Goal: Transaction & Acquisition: Purchase product/service

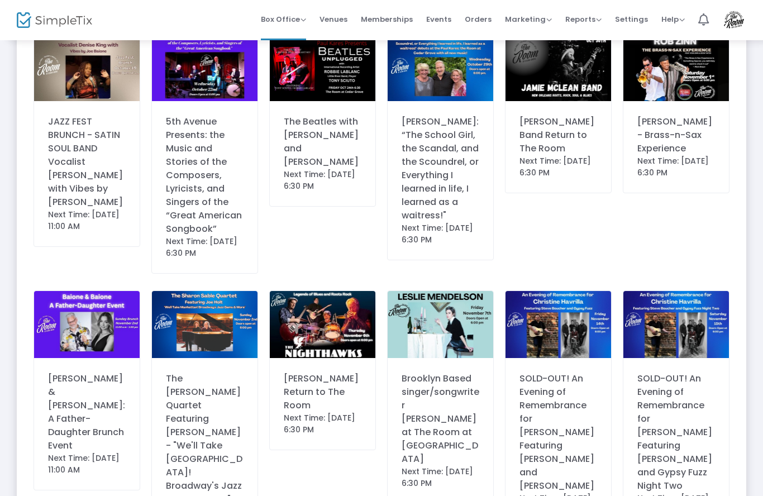
scroll to position [555, 0]
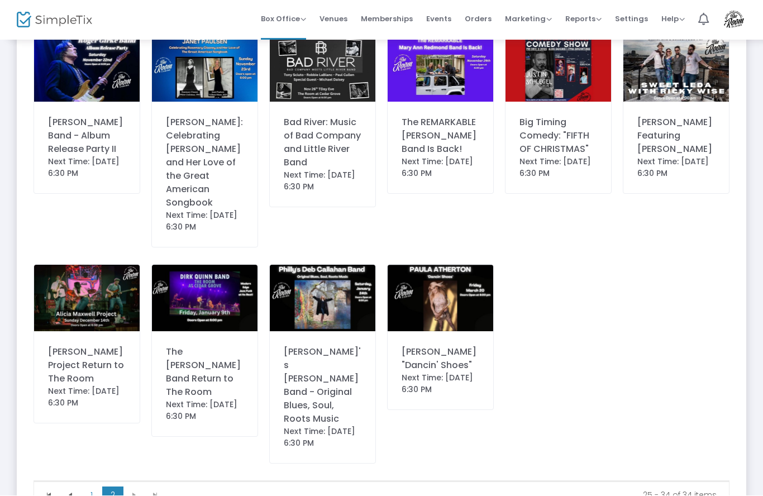
scroll to position [80, 0]
click at [70, 491] on span "Go to the previous page" at bounding box center [70, 495] width 9 height 9
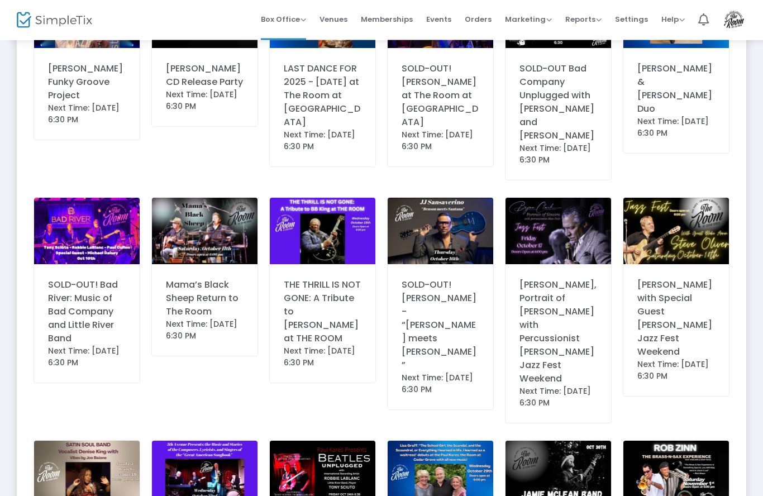
scroll to position [135, 0]
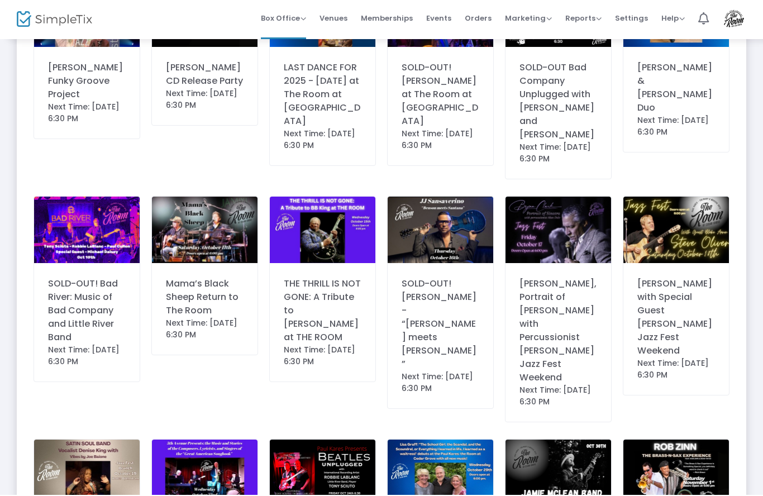
click at [670, 226] on img at bounding box center [677, 231] width 106 height 67
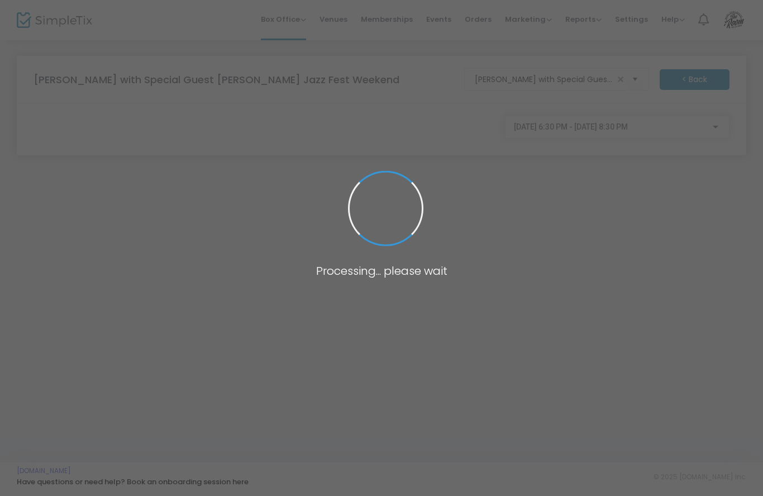
scroll to position [0, 0]
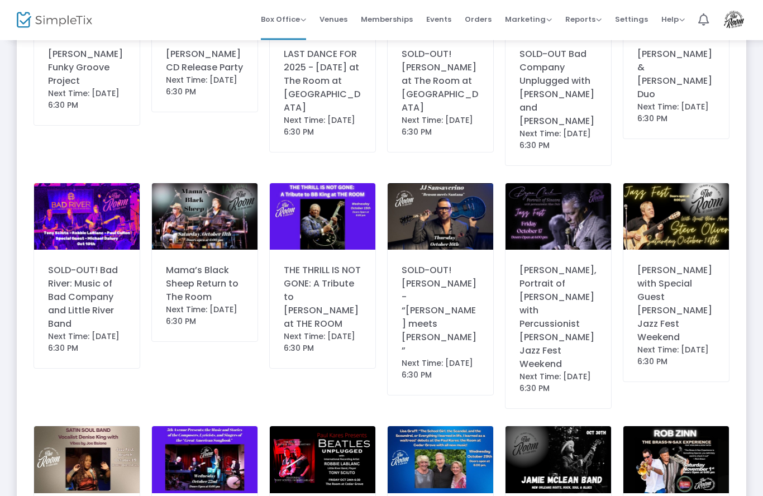
scroll to position [150, 0]
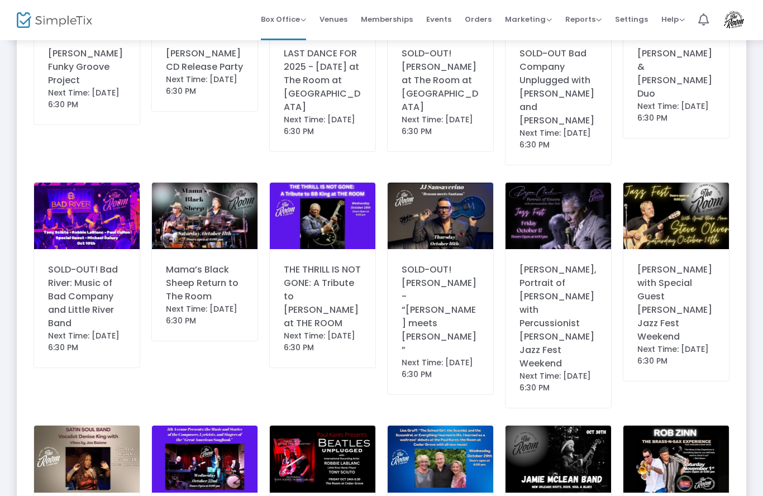
click at [682, 200] on img at bounding box center [677, 216] width 106 height 67
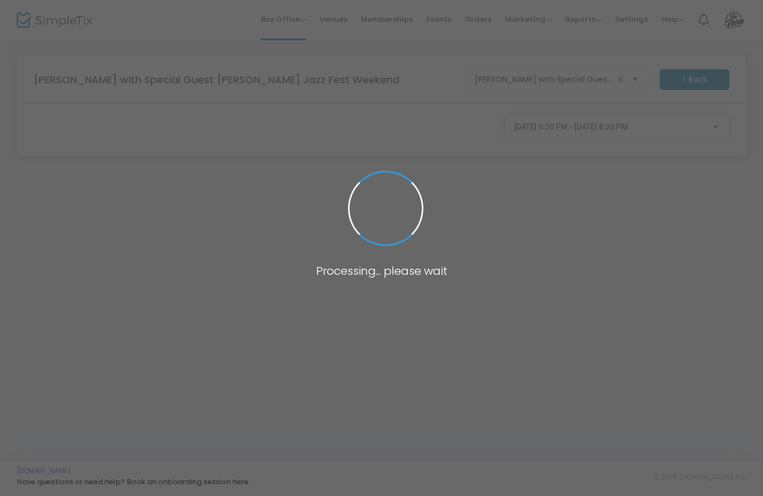
scroll to position [0, 0]
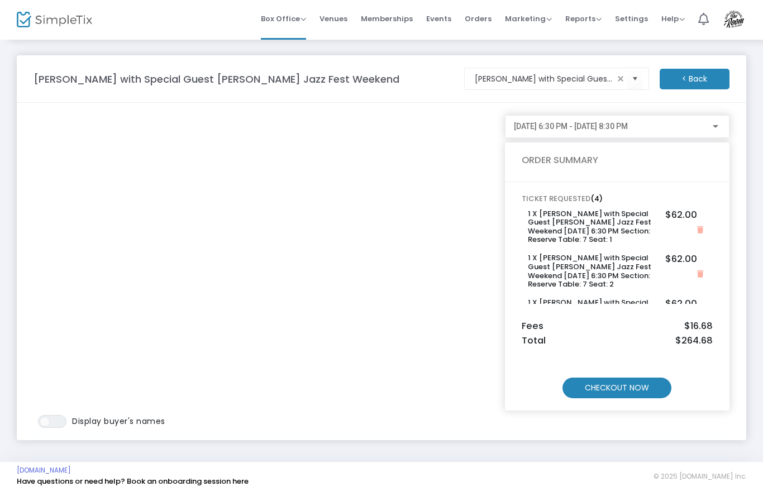
click at [658, 390] on m-button "CHECKOUT NOW" at bounding box center [617, 388] width 109 height 21
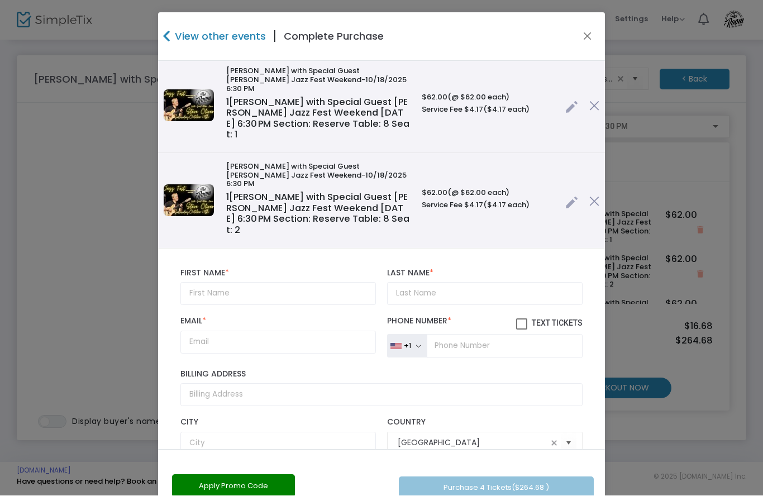
scroll to position [205, 0]
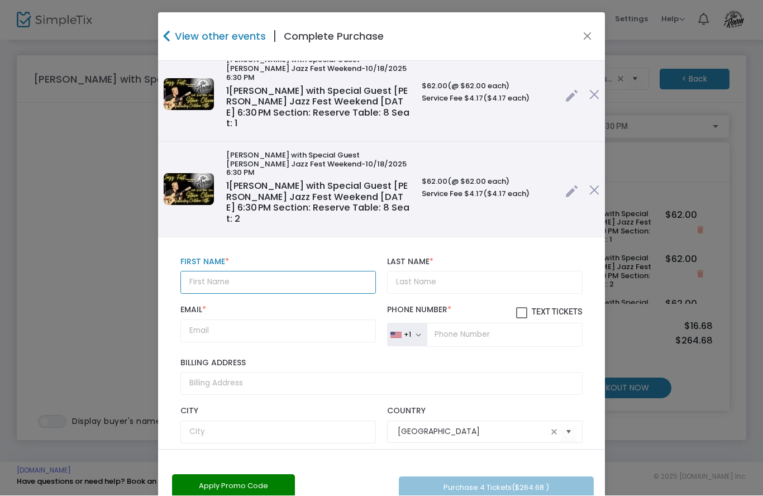
click at [240, 272] on input "text" at bounding box center [279, 283] width 196 height 23
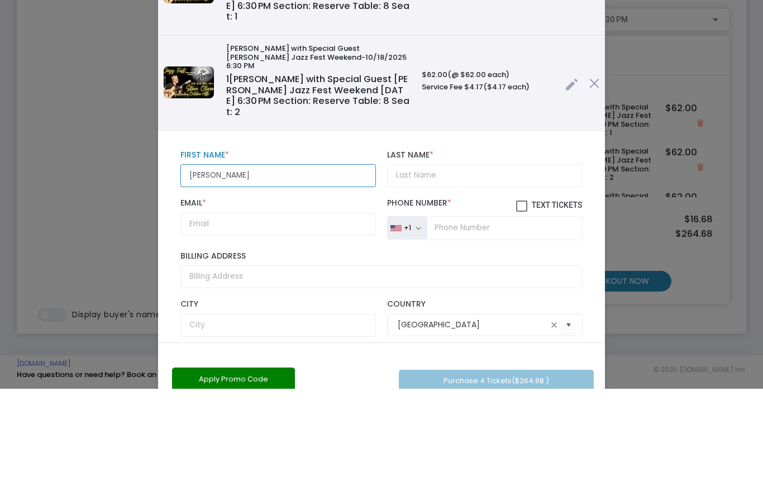
type input "[PERSON_NAME]"
click at [447, 258] on div "Last Name * Last Name is required." at bounding box center [485, 276] width 207 height 37
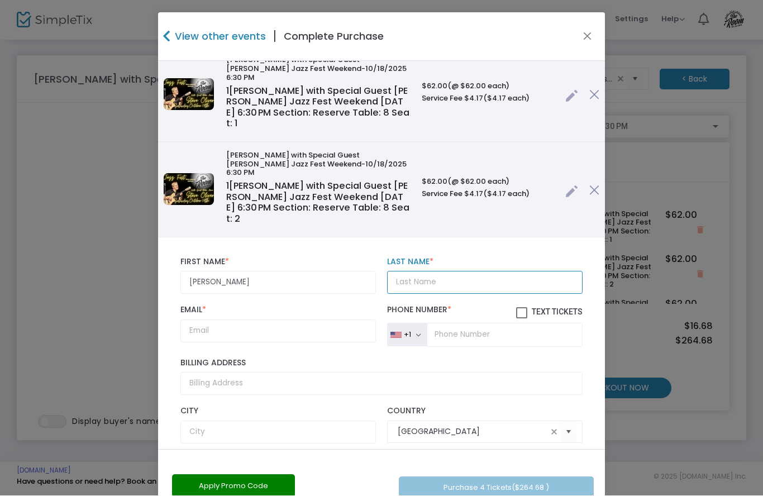
click at [454, 272] on input "Last Name *" at bounding box center [485, 283] width 196 height 23
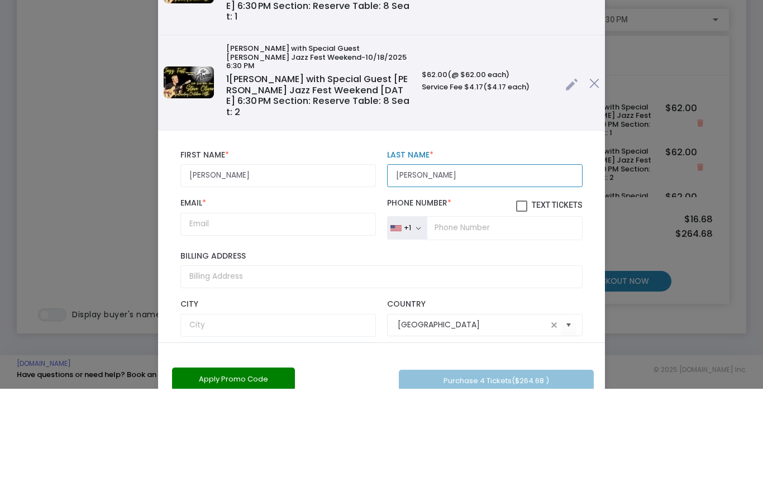
type input "[PERSON_NAME]"
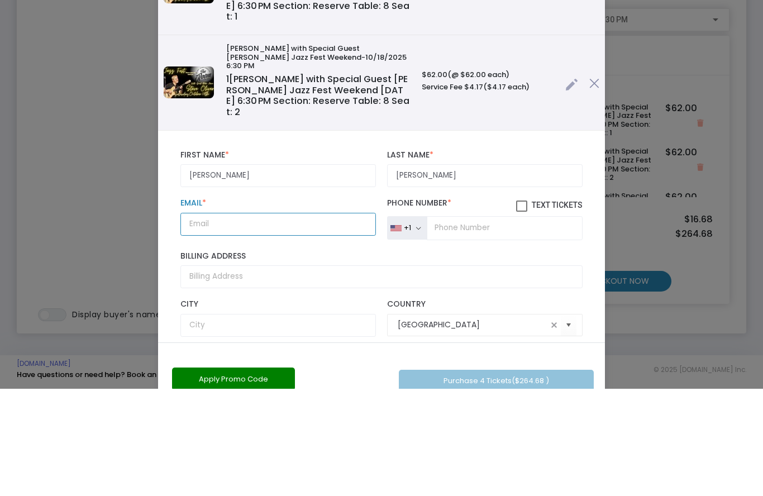
click at [234, 320] on input "Email *" at bounding box center [279, 331] width 196 height 23
type input "[EMAIL_ADDRESS][DOMAIN_NAME]"
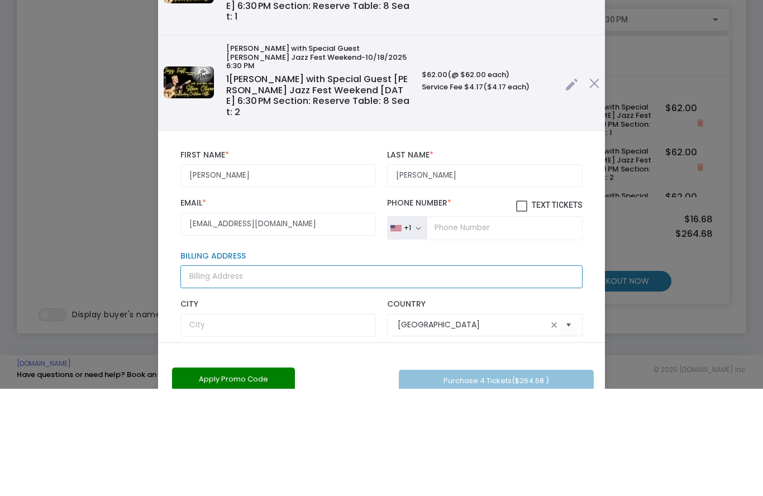
type input "[STREET_ADDRESS][PERSON_NAME]"
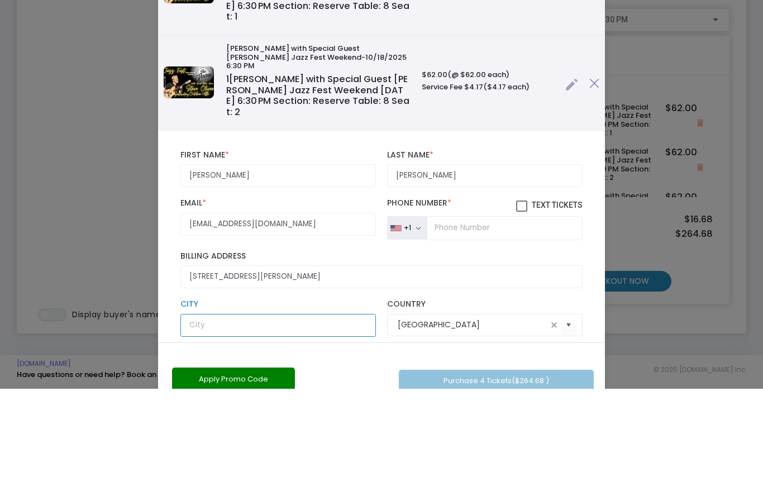
type input "Lewes"
type input "19958"
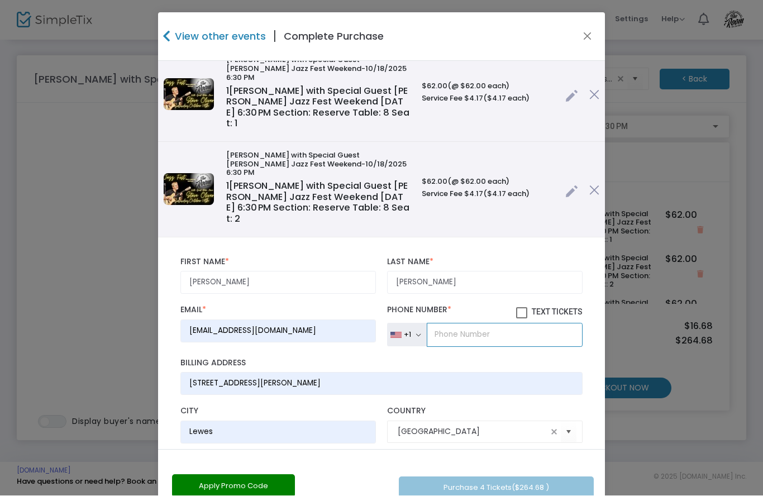
click at [485, 324] on input "tel" at bounding box center [505, 335] width 156 height 23
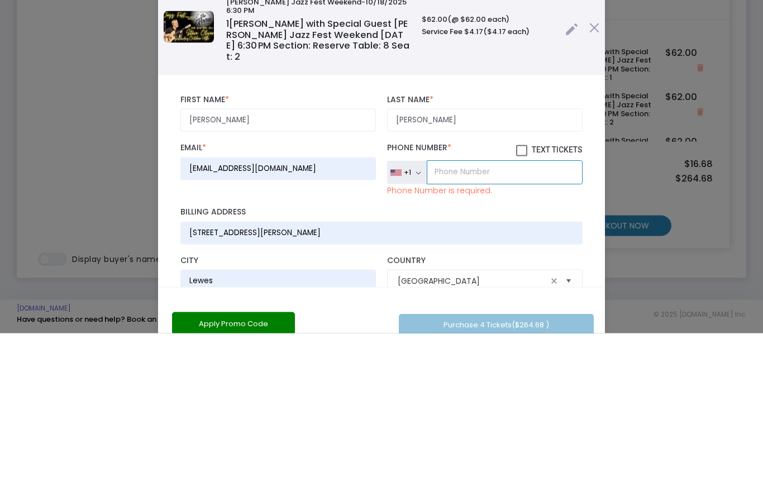
type input "[PHONE_NUMBER]"
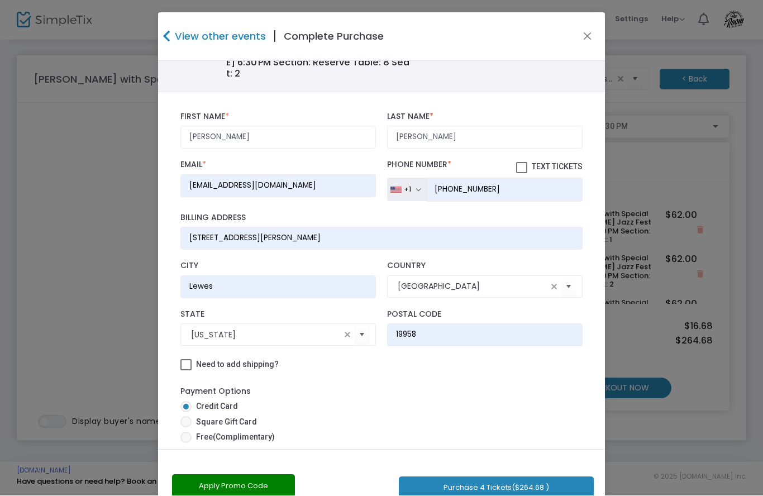
scroll to position [349, 0]
click at [521, 164] on span at bounding box center [521, 169] width 11 height 11
click at [521, 175] on input "Text Tickets" at bounding box center [521, 175] width 1 height 1
checkbox input "true"
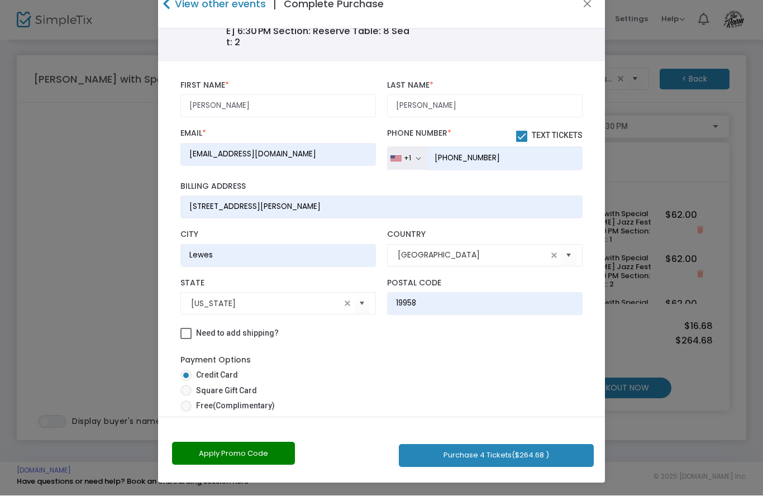
scroll to position [32, 0]
click at [187, 402] on span at bounding box center [186, 407] width 11 height 11
click at [186, 413] on input "Free (Complimentary)" at bounding box center [186, 413] width 1 height 1
radio input "true"
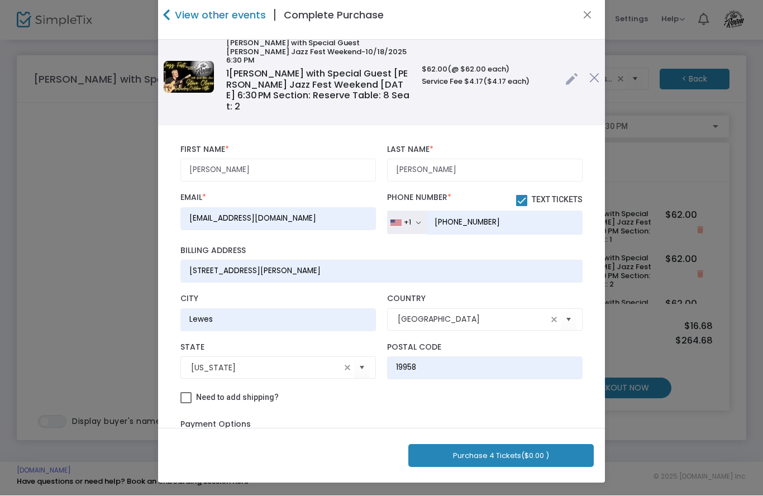
click at [530, 459] on span "($0.00 )" at bounding box center [535, 456] width 28 height 11
